Goal: Task Accomplishment & Management: Manage account settings

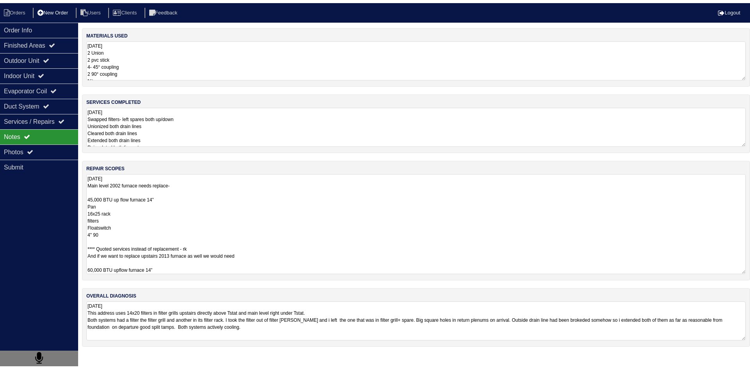
scroll to position [1, 0]
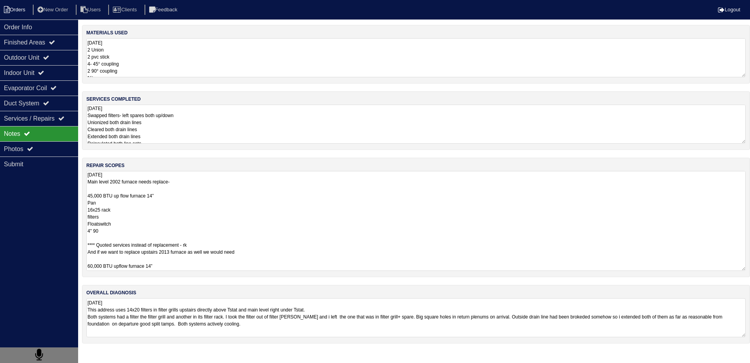
click at [17, 6] on li "Orders" at bounding box center [16, 10] width 32 height 11
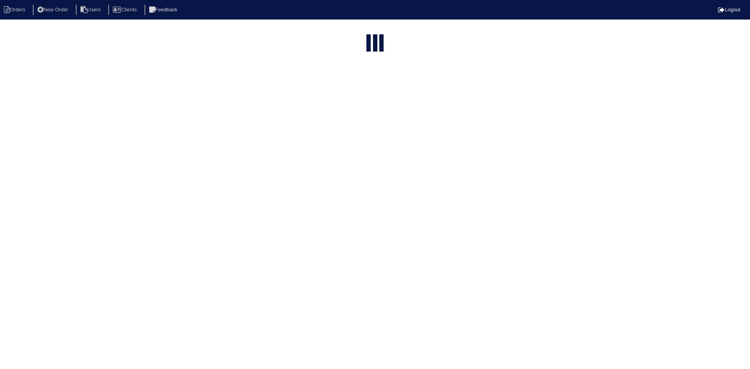
select select "15"
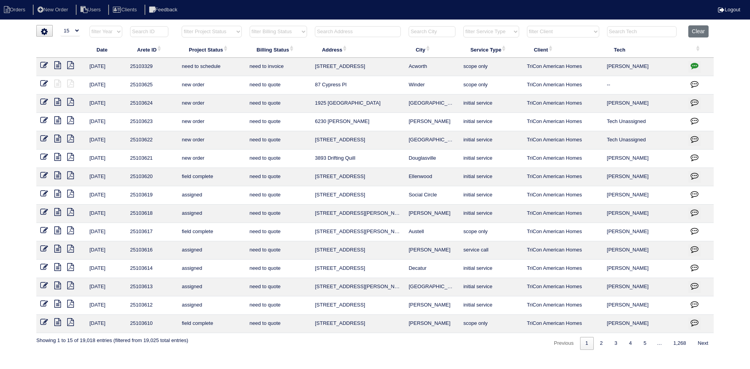
click at [364, 29] on input "text" at bounding box center [358, 31] width 86 height 11
type input "860 earlham"
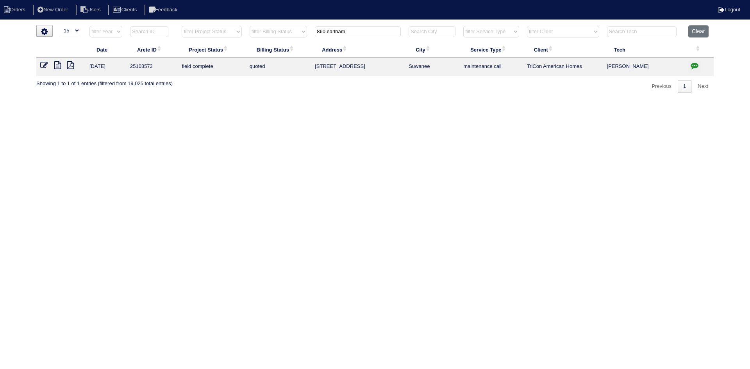
click at [58, 66] on icon at bounding box center [57, 65] width 7 height 8
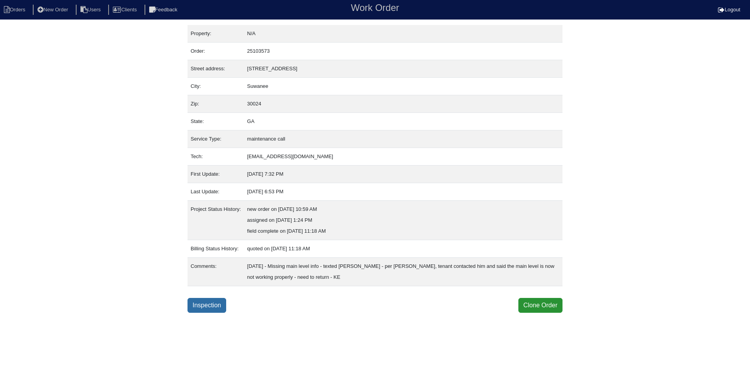
click at [216, 308] on link "Inspection" at bounding box center [206, 305] width 39 height 15
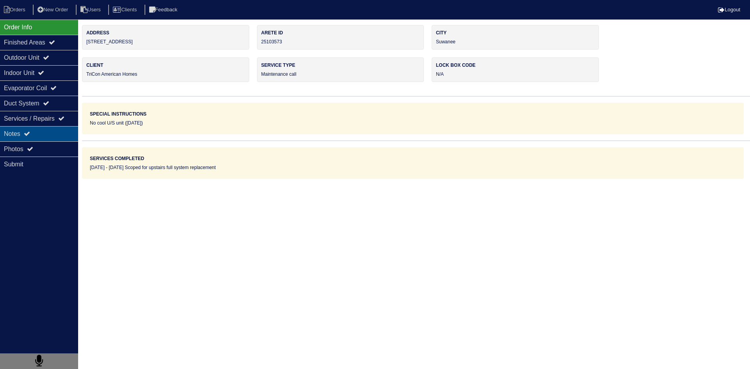
click at [63, 137] on div "Notes" at bounding box center [39, 133] width 78 height 15
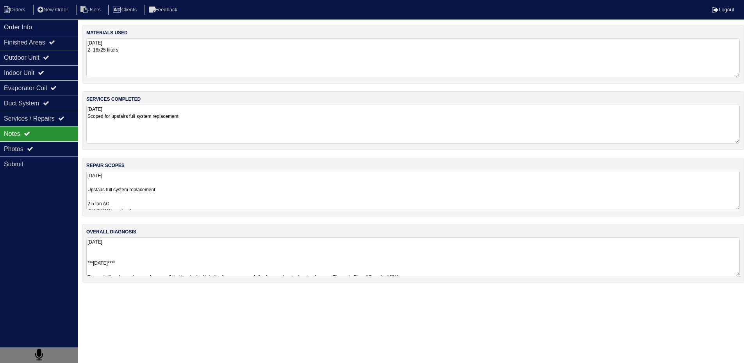
click at [168, 184] on textarea "9.29.25 Upstairs full system replacement 2.5 ton AC 70,000 BTU up flow furnace …" at bounding box center [412, 190] width 653 height 39
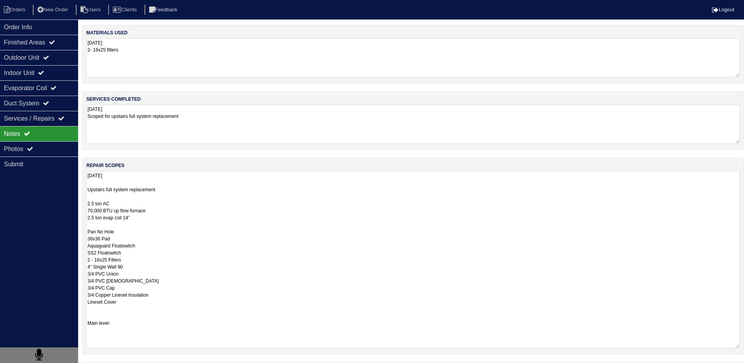
click at [168, 241] on textarea "9.29.25 Upstairs full system replacement 2.5 ton AC 70,000 BTU up flow furnace …" at bounding box center [412, 259] width 653 height 177
